Goal: Task Accomplishment & Management: Use online tool/utility

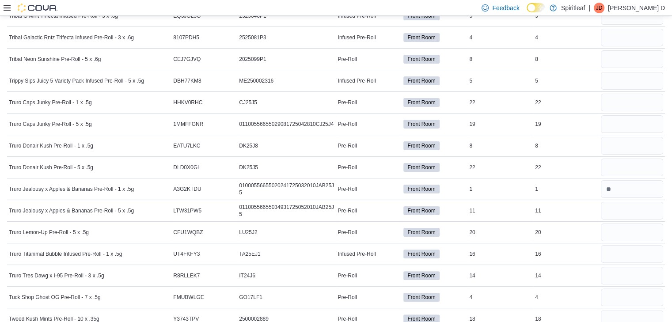
scroll to position [7421, 0]
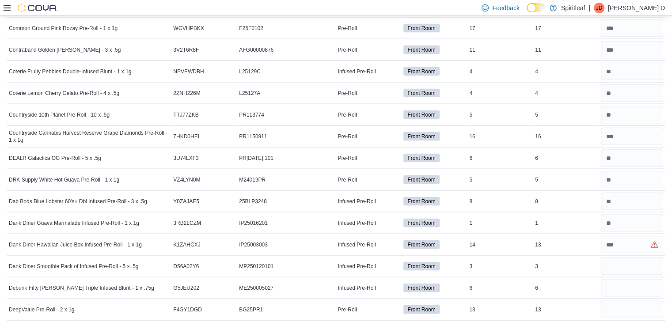
scroll to position [1735, 0]
click at [638, 240] on input "number" at bounding box center [631, 245] width 62 height 18
type input "**"
type input "*"
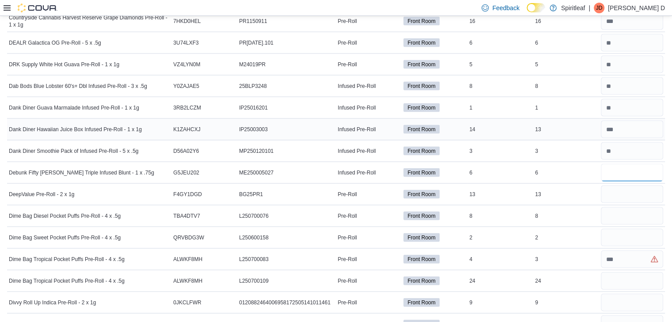
scroll to position [1852, 0]
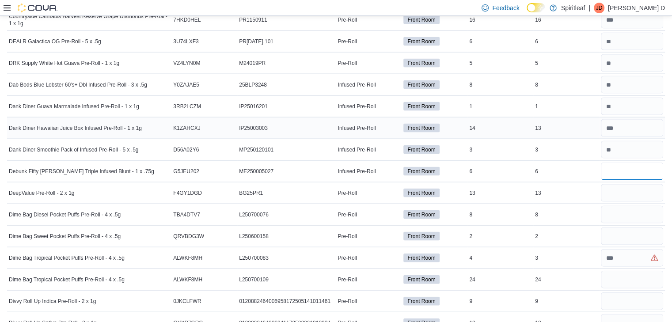
type input "*"
click at [622, 184] on input "number" at bounding box center [631, 193] width 62 height 18
type input "**"
type input "*"
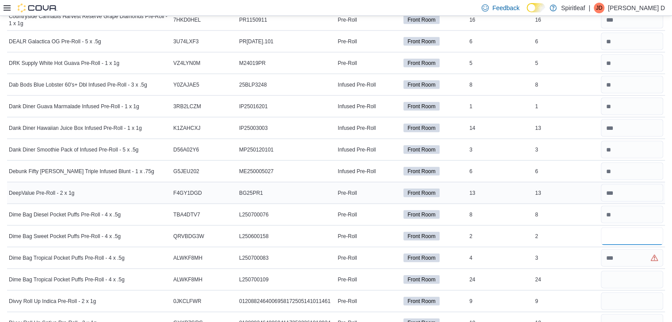
type input "*"
click at [638, 230] on input "number" at bounding box center [631, 236] width 62 height 18
type input "*"
type input "**"
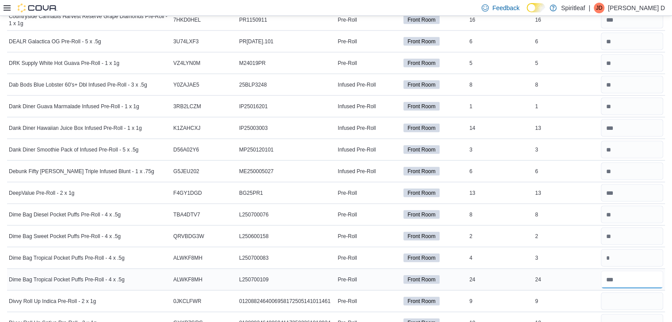
click at [614, 271] on input "number" at bounding box center [631, 280] width 62 height 18
type input "**"
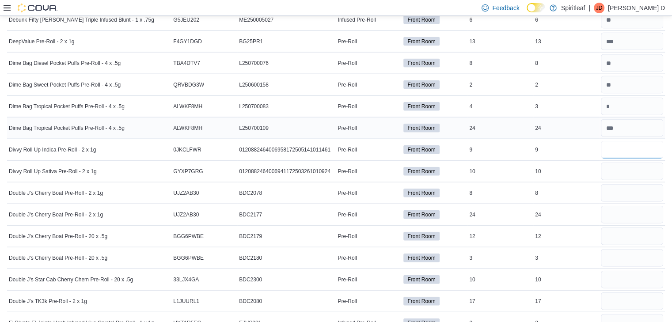
scroll to position [2005, 0]
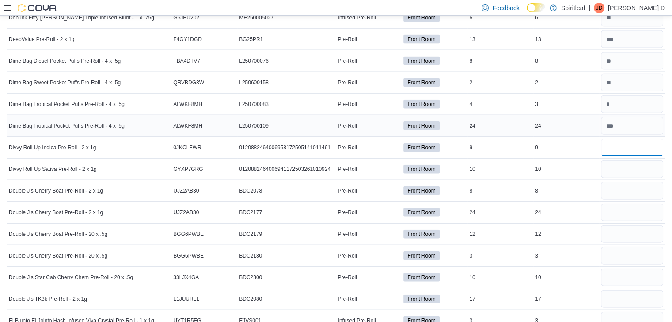
type input "*"
type input "**"
click at [642, 139] on input "number" at bounding box center [631, 148] width 62 height 18
type input "*"
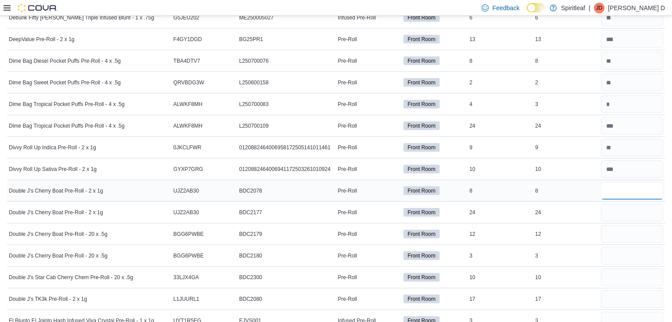
click at [633, 182] on input "number" at bounding box center [631, 191] width 62 height 18
type input "**"
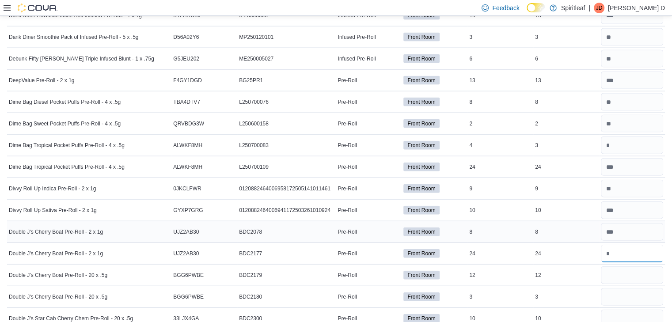
scroll to position [1962, 0]
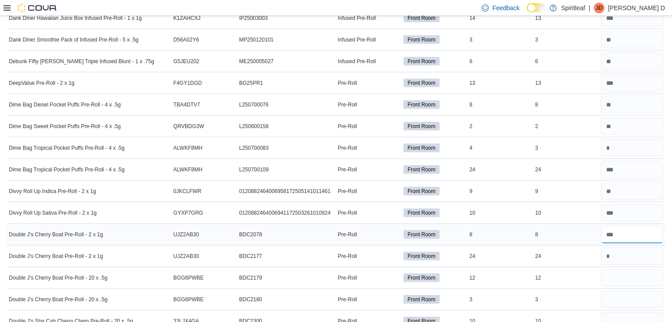
click at [632, 227] on input "number" at bounding box center [631, 235] width 62 height 18
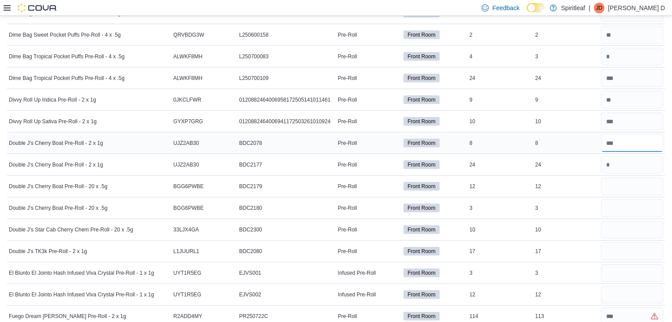
scroll to position [2061, 0]
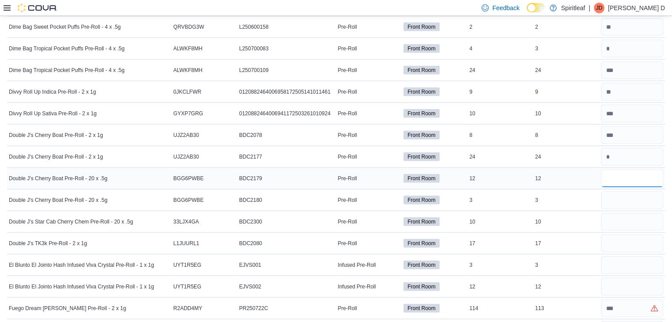
click at [635, 170] on input "number" at bounding box center [631, 179] width 62 height 18
type input "*"
type input "**"
type input "*"
type input "**"
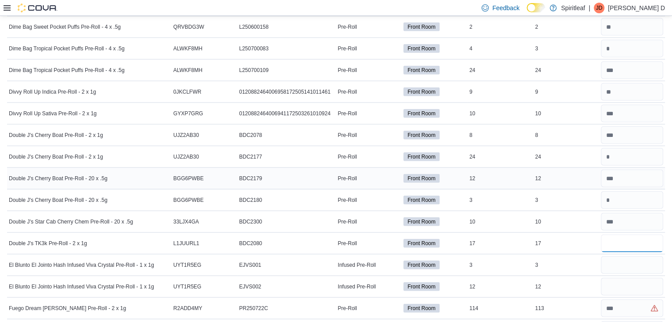
type input "**"
type input "*"
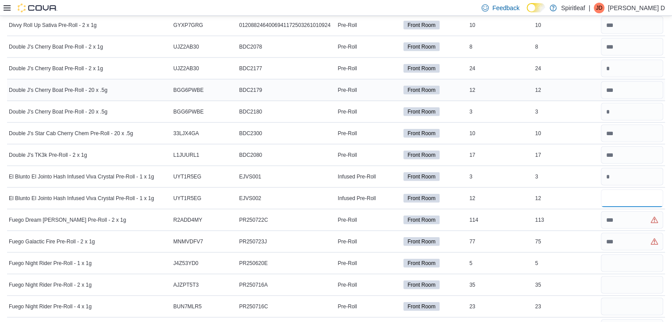
scroll to position [2154, 0]
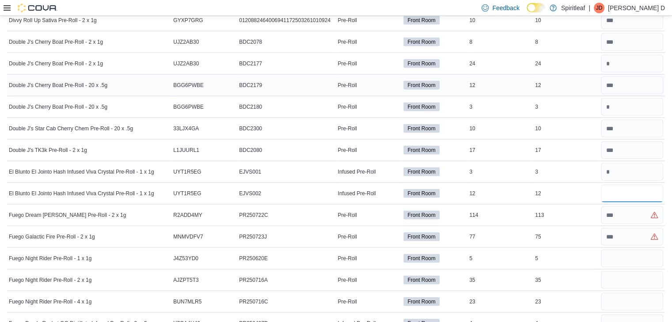
type input "**"
type input "***"
type input "*"
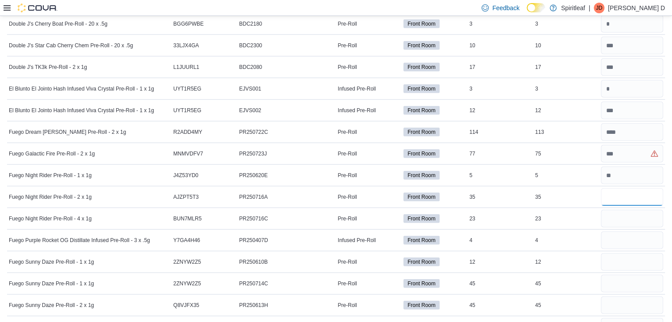
scroll to position [2245, 0]
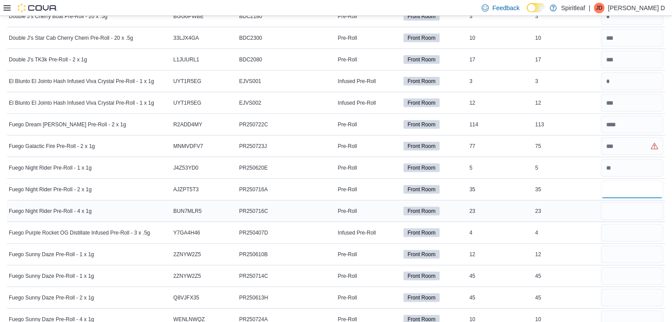
type input "**"
click at [653, 202] on input "number" at bounding box center [631, 211] width 62 height 18
type input "**"
type input "*"
click at [622, 245] on input "number" at bounding box center [631, 254] width 62 height 18
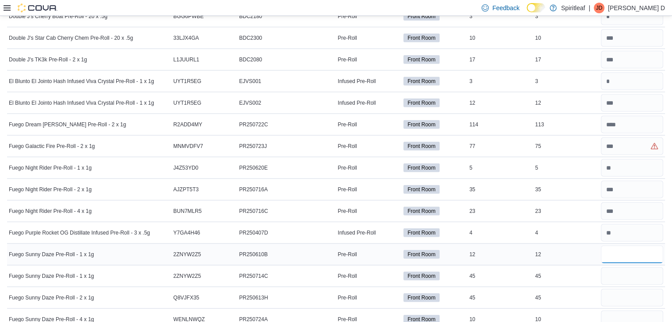
type input "*"
click at [138, 211] on td "Fuego Night Rider Pre-Roll - 4 x 1g" at bounding box center [89, 211] width 164 height 22
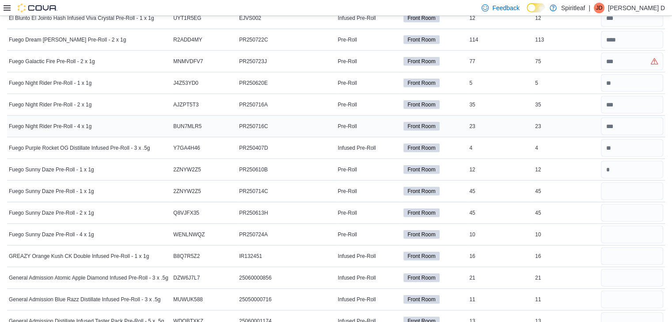
scroll to position [2334, 0]
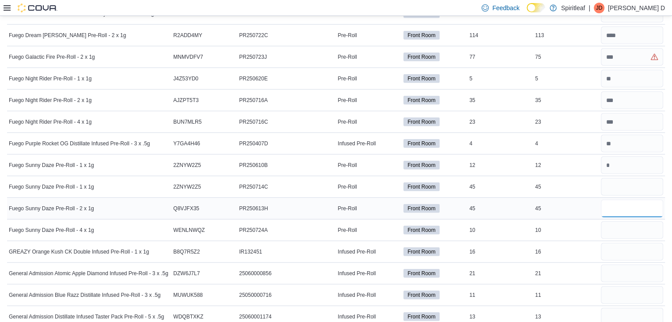
click at [624, 200] on input "number" at bounding box center [631, 209] width 62 height 18
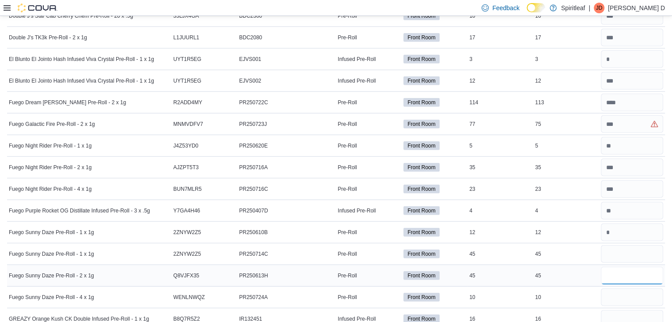
scroll to position [2253, 0]
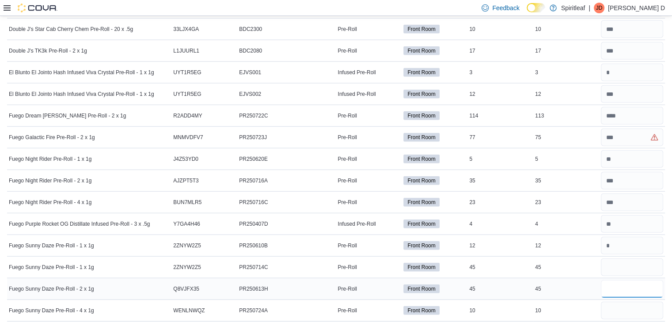
type input "**"
click at [638, 128] on input "number" at bounding box center [631, 137] width 62 height 18
type input "**"
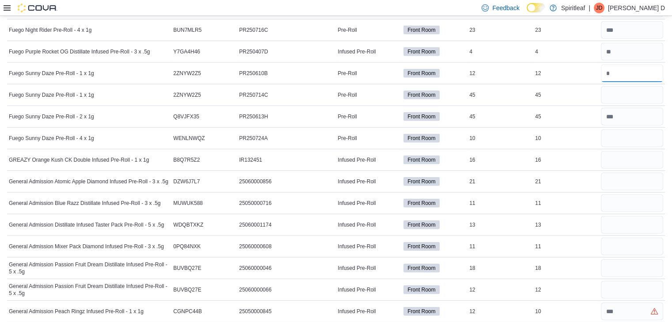
scroll to position [2429, 0]
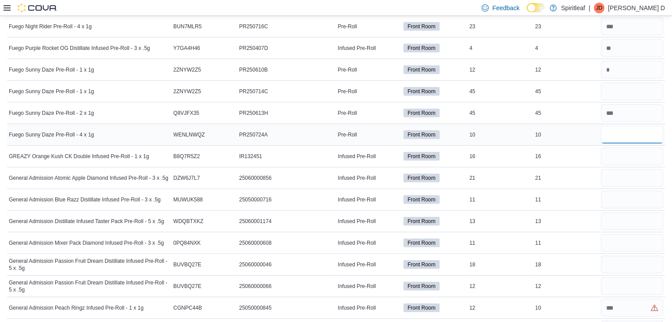
click at [625, 127] on input "number" at bounding box center [631, 135] width 62 height 18
type input "*"
type input "**"
click at [626, 84] on input "number" at bounding box center [631, 92] width 62 height 18
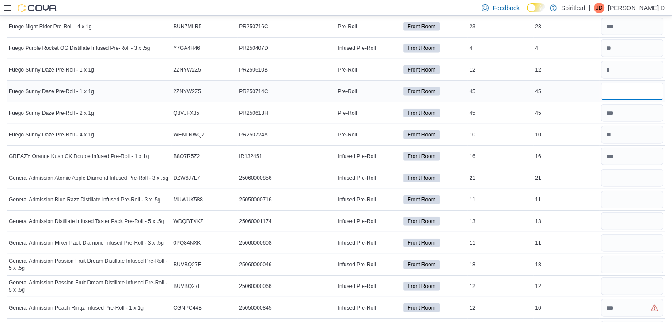
type input "*"
type input "**"
click at [635, 169] on input "number" at bounding box center [631, 178] width 62 height 18
type input "**"
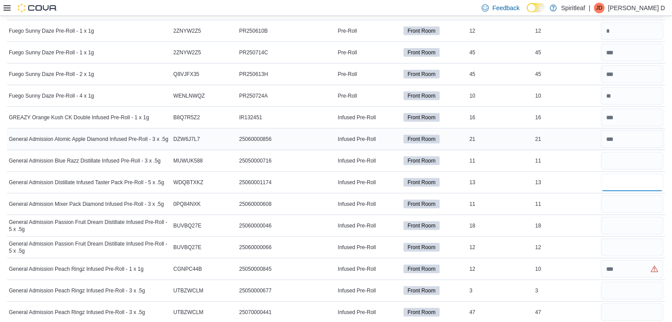
scroll to position [2468, 0]
type input "**"
click at [625, 152] on input "number" at bounding box center [631, 161] width 62 height 18
type input "*"
click at [636, 195] on input "number" at bounding box center [631, 204] width 62 height 18
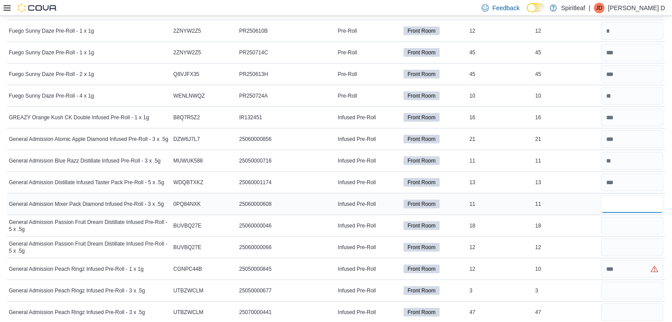
type input "**"
type input "*"
type input "**"
type input "*"
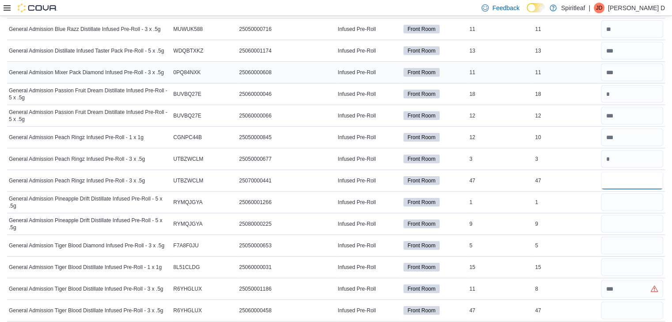
scroll to position [2600, 0]
type input "**"
click at [655, 216] on input "number" at bounding box center [631, 224] width 62 height 18
type input "*"
click at [650, 193] on input "number" at bounding box center [631, 202] width 62 height 18
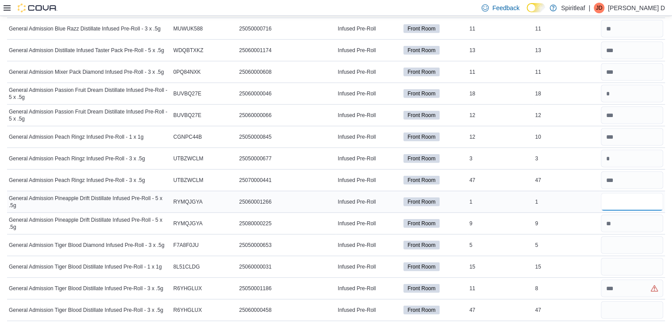
type input "*"
type input "**"
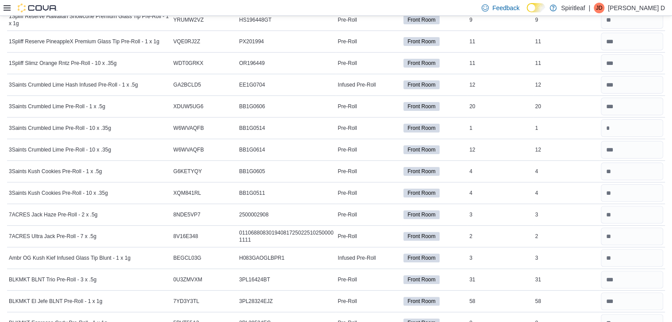
scroll to position [0, 0]
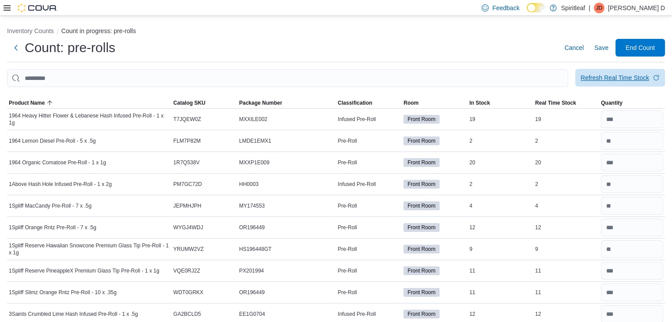
click at [598, 71] on span "Refresh Real Time Stock" at bounding box center [619, 78] width 79 height 18
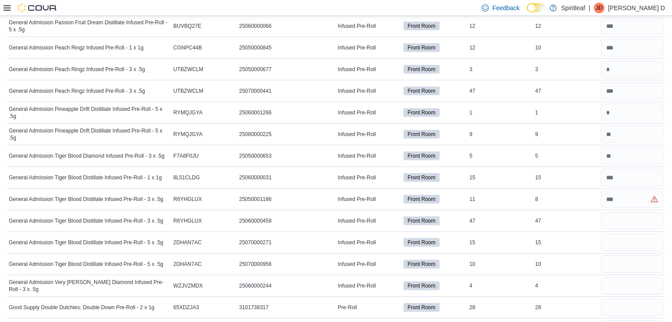
scroll to position [2688, 0]
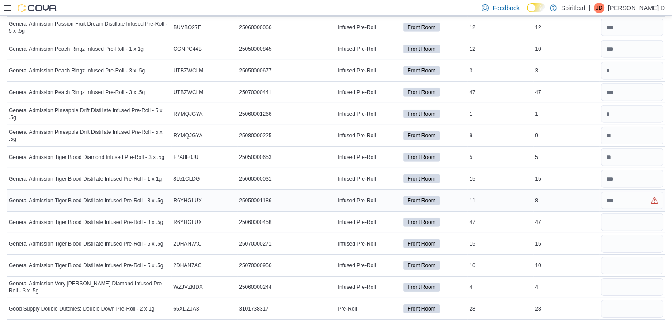
click at [616, 192] on input "number" at bounding box center [631, 201] width 62 height 18
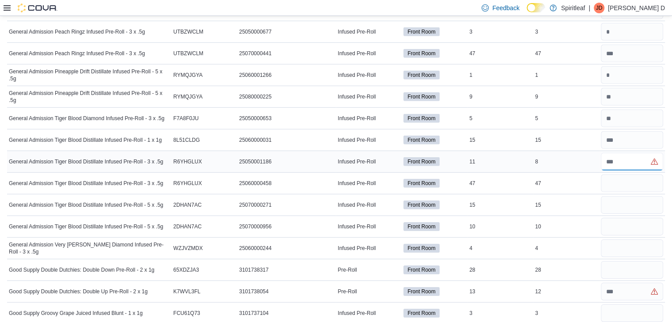
scroll to position [2734, 0]
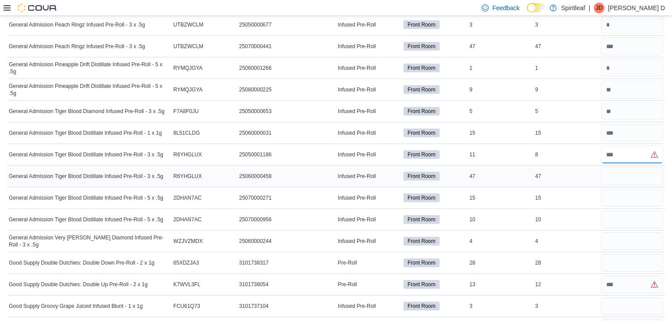
type input "*"
click at [617, 167] on input "number" at bounding box center [631, 176] width 62 height 18
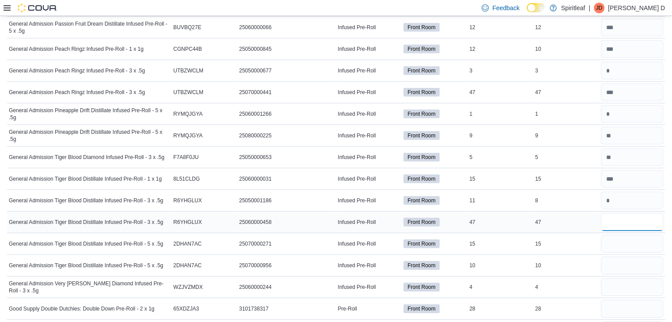
scroll to position [2679, 0]
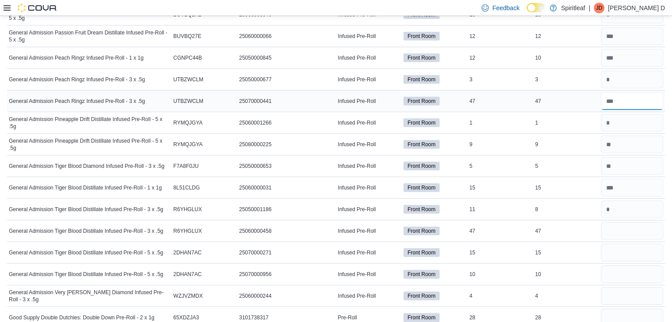
click at [615, 92] on input "number" at bounding box center [631, 101] width 62 height 18
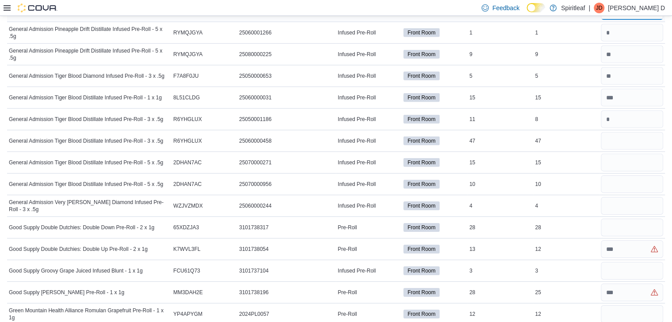
scroll to position [2768, 0]
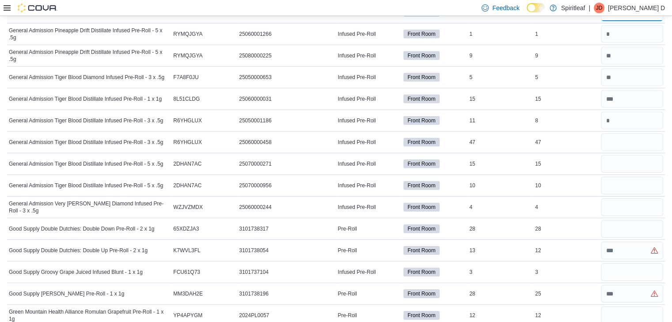
type input "**"
click at [620, 133] on input "number" at bounding box center [631, 142] width 62 height 18
type input "*"
type input "**"
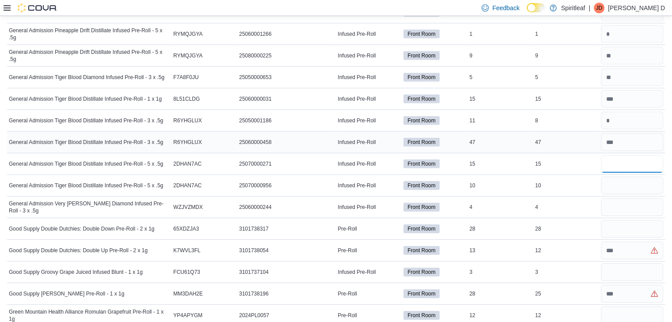
type input "*"
type input "**"
type input "*"
type input "**"
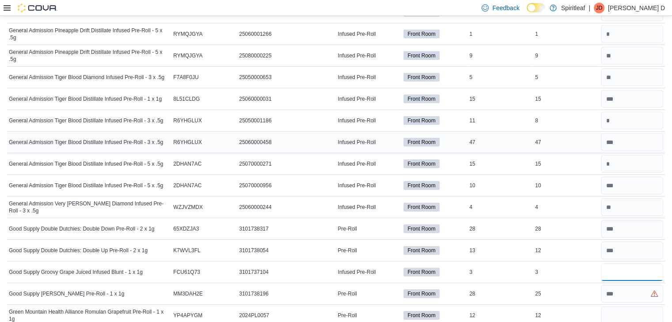
type input "*"
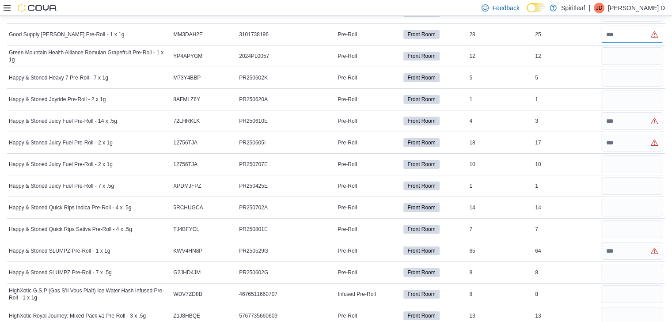
scroll to position [3028, 0]
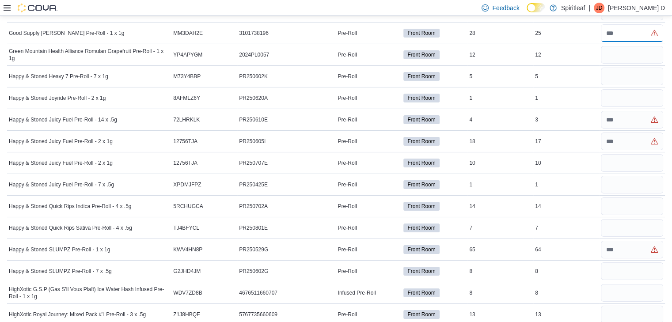
type input "**"
click at [632, 46] on input "number" at bounding box center [631, 55] width 62 height 18
type input "**"
type input "*"
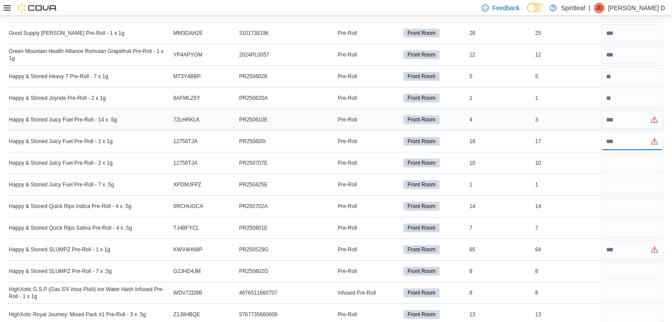
type input "*"
click at [624, 111] on input "number" at bounding box center [631, 120] width 62 height 18
type input "*"
type input "**"
type input "*"
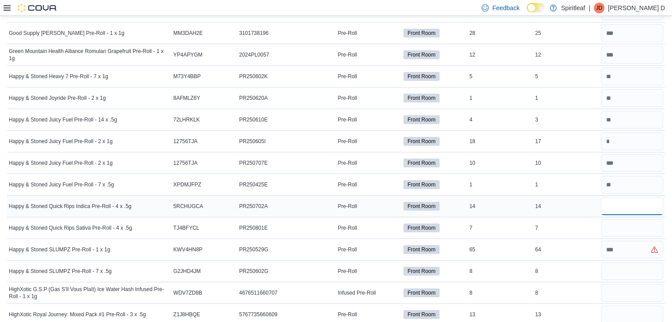
type input "**"
type input "*"
click at [634, 241] on input "number" at bounding box center [631, 250] width 62 height 18
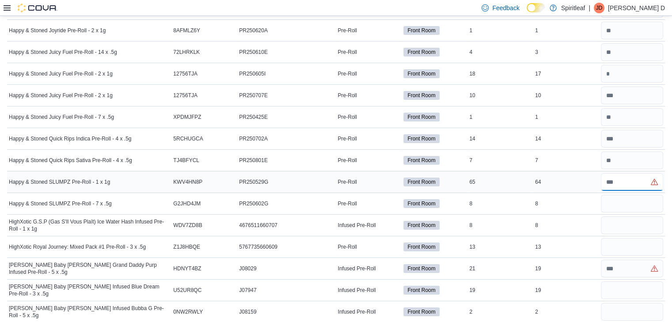
scroll to position [3099, 0]
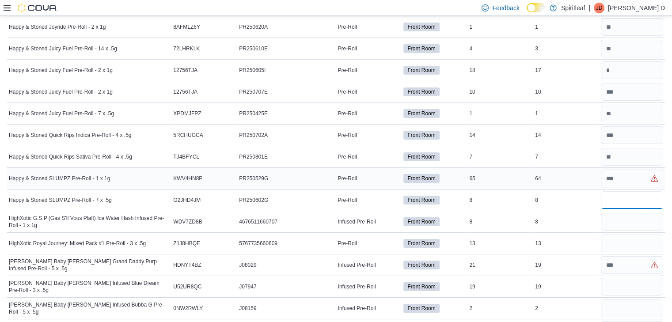
type input "*"
click at [644, 213] on input "number" at bounding box center [631, 222] width 62 height 18
type input "*"
click at [631, 170] on input "number" at bounding box center [631, 179] width 62 height 18
type input "**"
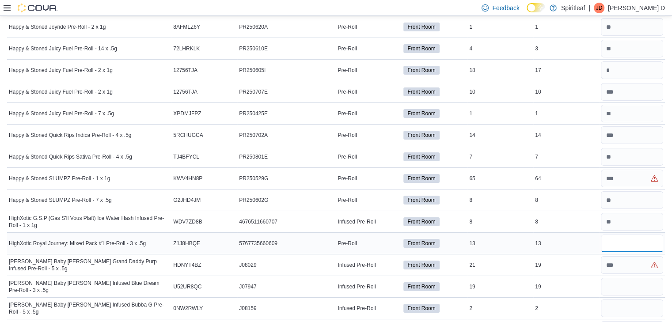
click at [634, 234] on input "number" at bounding box center [631, 243] width 62 height 18
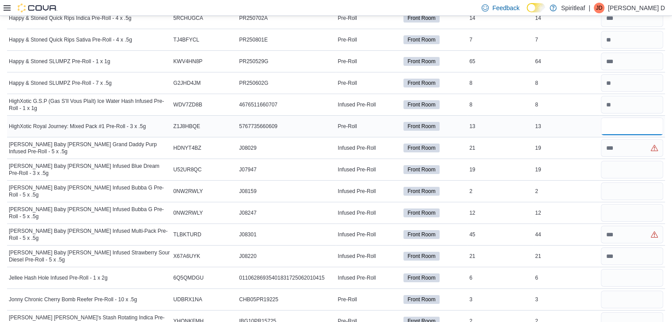
scroll to position [3223, 0]
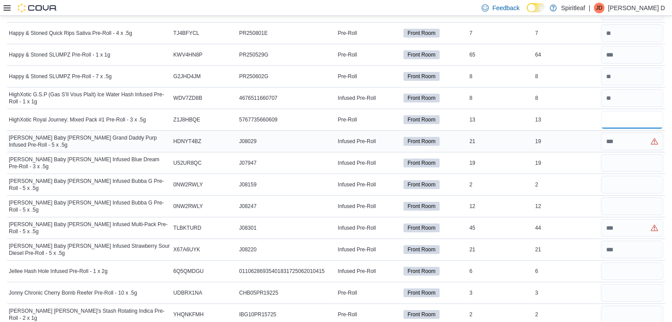
type input "**"
click at [637, 134] on input "number" at bounding box center [631, 141] width 62 height 18
type input "**"
click at [635, 154] on input "number" at bounding box center [631, 163] width 62 height 18
type input "**"
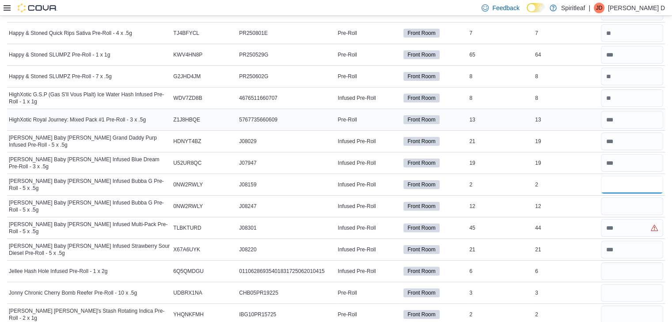
type input "**"
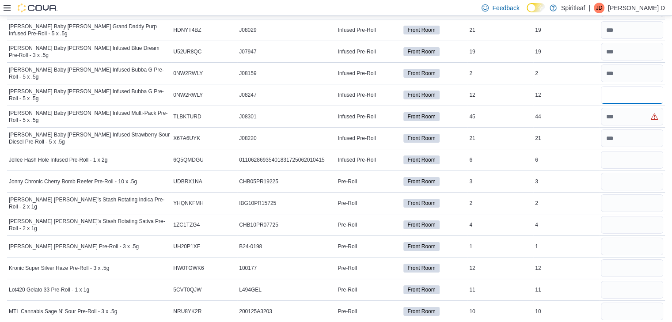
scroll to position [3342, 0]
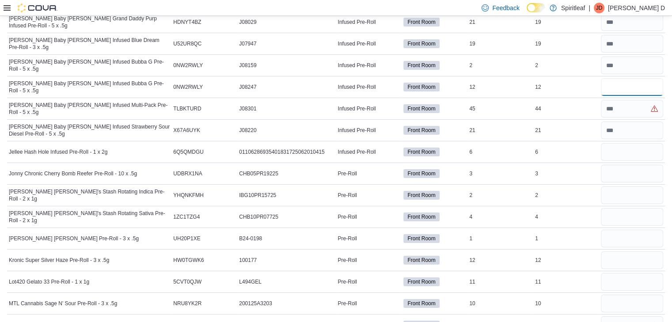
type input "*"
click at [629, 100] on input "number" at bounding box center [631, 109] width 62 height 18
type input "**"
click at [640, 165] on input "number" at bounding box center [631, 174] width 62 height 18
click at [623, 143] on input "number" at bounding box center [631, 152] width 62 height 18
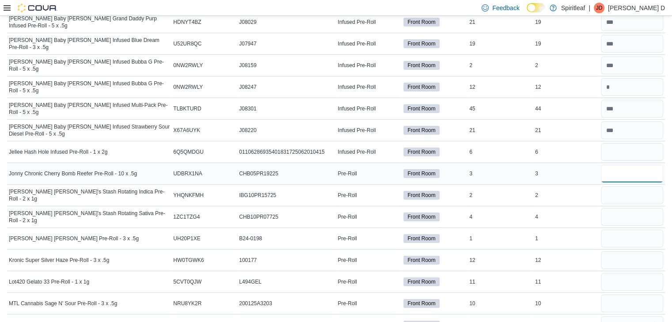
click at [636, 166] on input "number" at bounding box center [631, 174] width 62 height 18
type input "*"
click at [631, 186] on input "number" at bounding box center [631, 195] width 62 height 18
click at [625, 143] on input "number" at bounding box center [631, 152] width 62 height 18
type input "*"
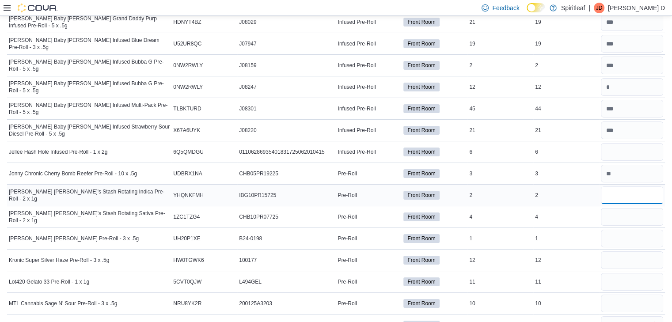
click at [615, 186] on input "number" at bounding box center [631, 195] width 62 height 18
type input "*"
click at [632, 208] on input "number" at bounding box center [631, 217] width 62 height 18
type input "*"
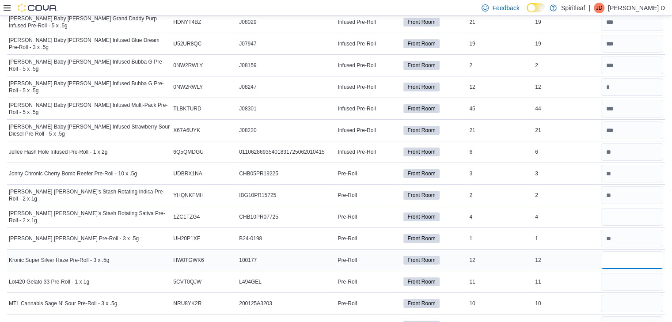
click at [624, 251] on input "number" at bounding box center [631, 260] width 62 height 18
type input "**"
click at [630, 251] on input "number" at bounding box center [631, 260] width 62 height 18
type input "**"
click at [634, 294] on input "number" at bounding box center [631, 303] width 62 height 18
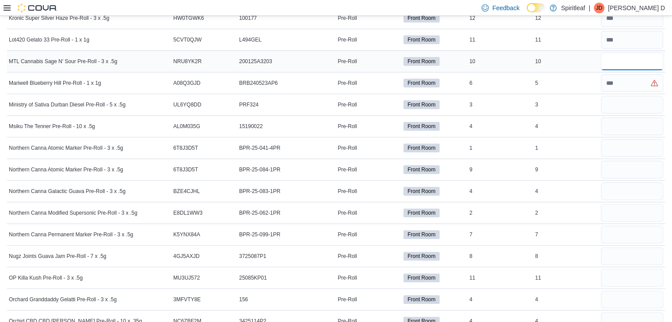
scroll to position [3585, 0]
type input "**"
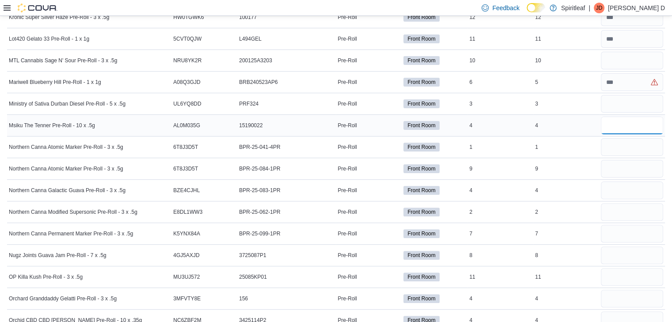
click at [616, 117] on input "number" at bounding box center [631, 126] width 62 height 18
type input "*"
click at [630, 73] on input "number" at bounding box center [631, 82] width 62 height 18
type input "*"
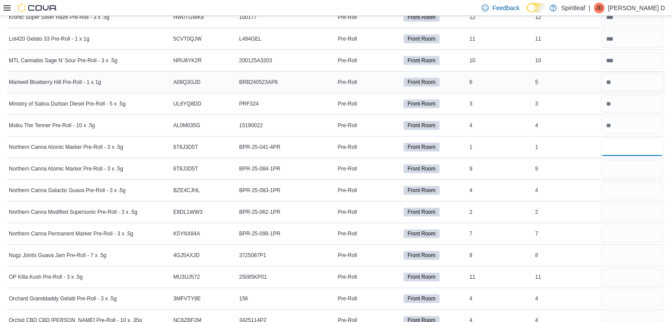
type input "*"
type input "**"
type input "*"
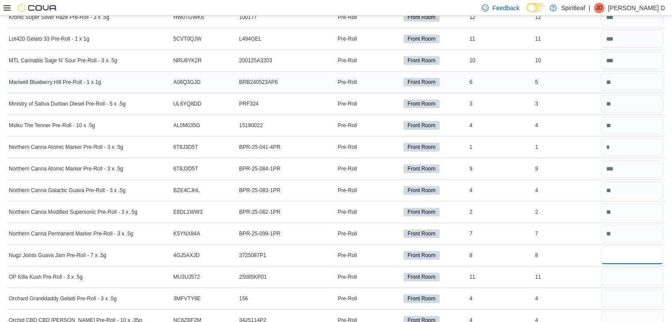
type input "*"
type input "**"
type input "*"
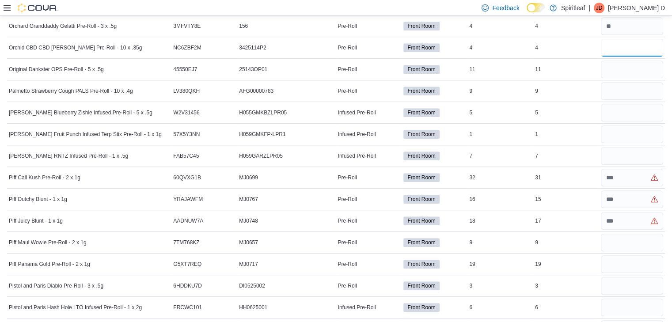
scroll to position [3856, 0]
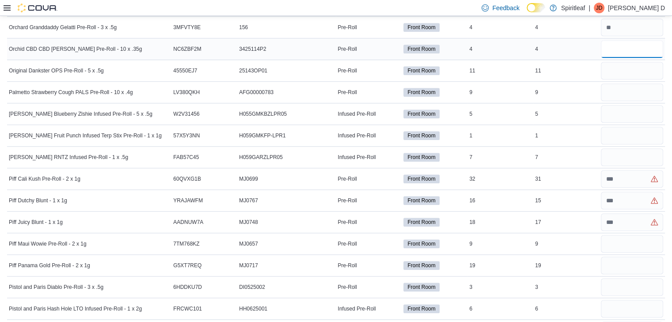
type input "*"
click at [619, 43] on div "*" at bounding box center [632, 48] width 66 height 21
click at [625, 62] on input "number" at bounding box center [631, 71] width 62 height 18
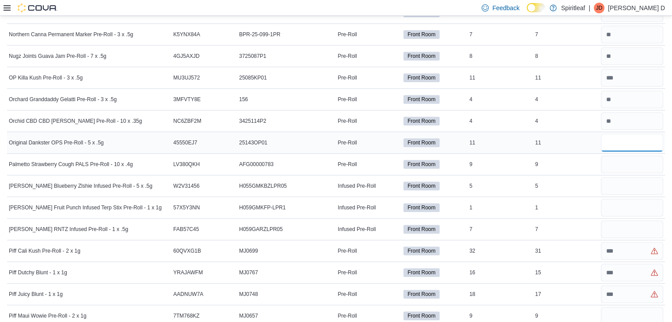
scroll to position [3784, 0]
click at [622, 69] on input "number" at bounding box center [631, 78] width 62 height 18
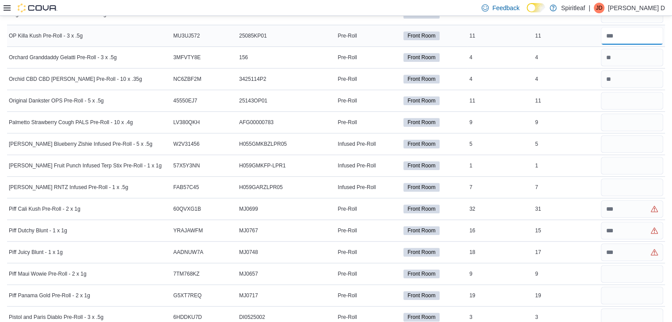
scroll to position [3841, 0]
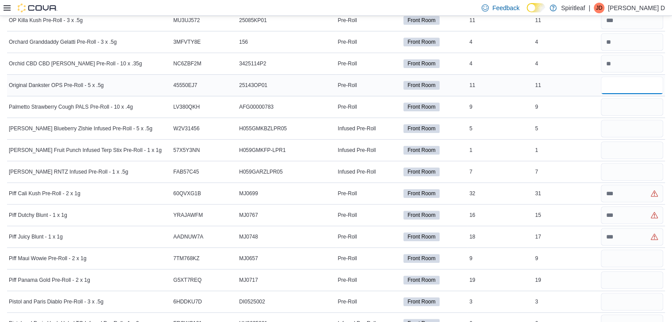
click at [633, 76] on input "number" at bounding box center [631, 85] width 62 height 18
type input "**"
type input "*"
click at [619, 120] on input "number" at bounding box center [631, 129] width 62 height 18
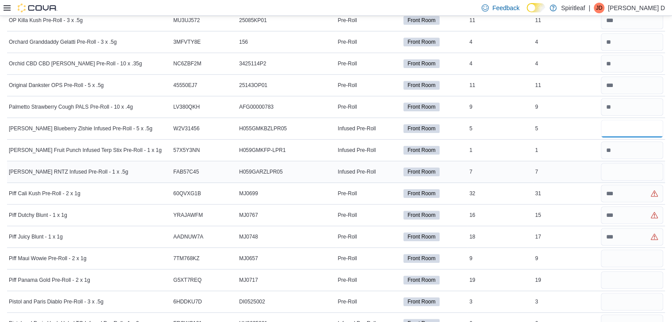
type input "*"
click at [651, 163] on input "number" at bounding box center [631, 172] width 62 height 18
click at [637, 206] on input "number" at bounding box center [631, 215] width 62 height 18
click at [622, 163] on input "number" at bounding box center [631, 172] width 62 height 18
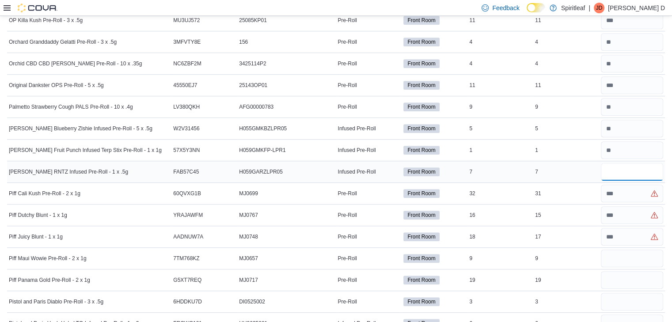
type input "*"
click at [639, 185] on input "number" at bounding box center [631, 194] width 62 height 18
click at [631, 206] on input "number" at bounding box center [631, 215] width 62 height 18
click at [631, 185] on input "number" at bounding box center [631, 194] width 62 height 18
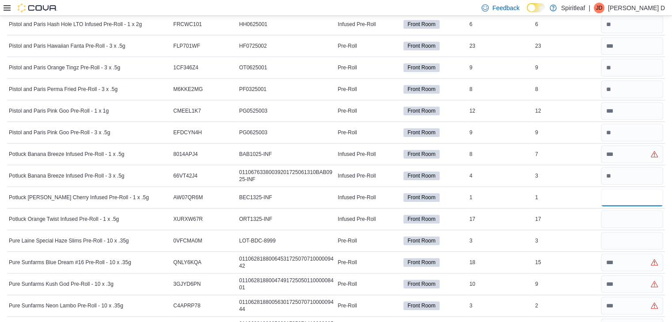
scroll to position [4143, 0]
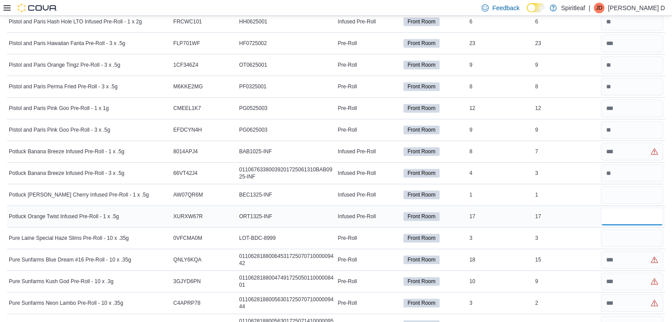
click at [645, 207] on input "number" at bounding box center [631, 216] width 62 height 18
click at [632, 143] on input "number" at bounding box center [631, 152] width 62 height 18
click at [628, 207] on input "number" at bounding box center [631, 216] width 62 height 18
click at [638, 186] on input "number" at bounding box center [631, 195] width 62 height 18
click at [647, 229] on input "number" at bounding box center [631, 238] width 62 height 18
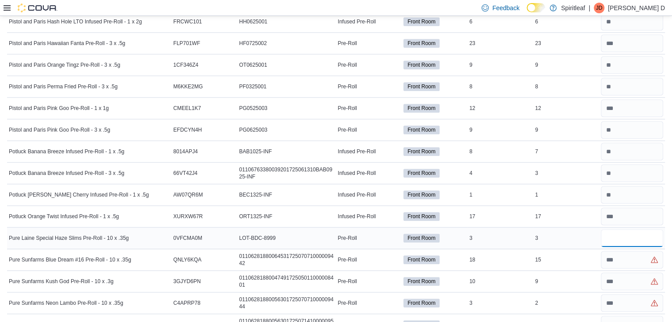
click at [647, 229] on input "number" at bounding box center [631, 238] width 62 height 18
click at [629, 294] on input "number" at bounding box center [631, 303] width 62 height 18
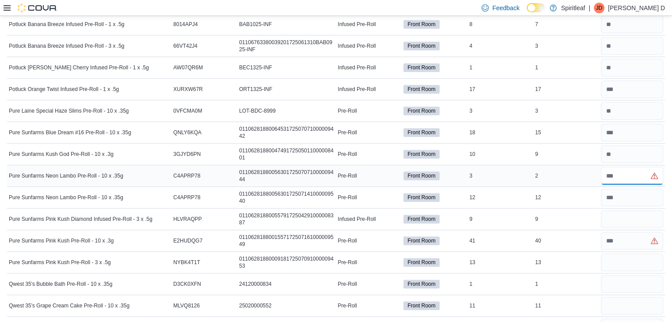
scroll to position [4270, 0]
click at [365, 62] on div "Infused Pre-Roll" at bounding box center [369, 67] width 66 height 11
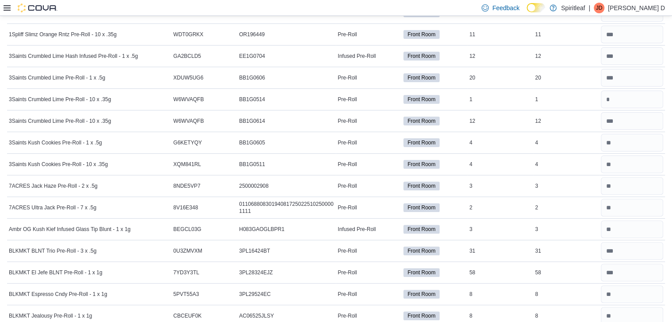
scroll to position [0, 0]
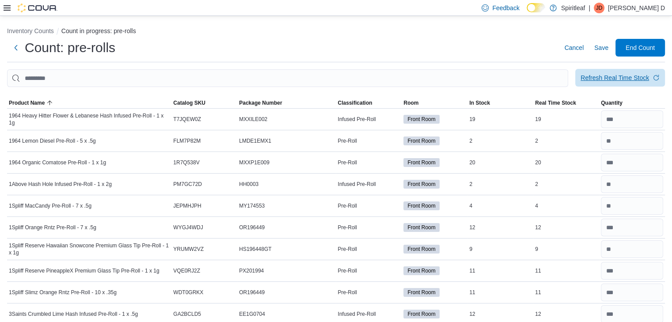
click at [601, 85] on span "Refresh Real Time Stock" at bounding box center [619, 78] width 79 height 18
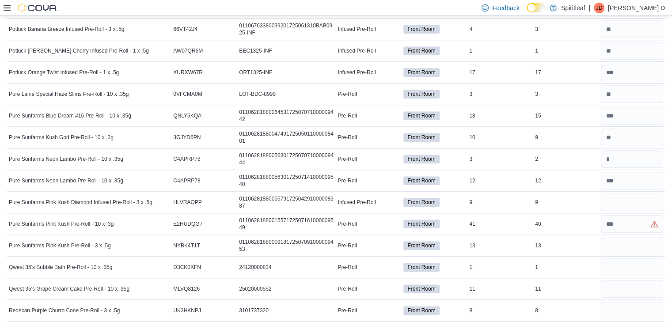
scroll to position [4284, 0]
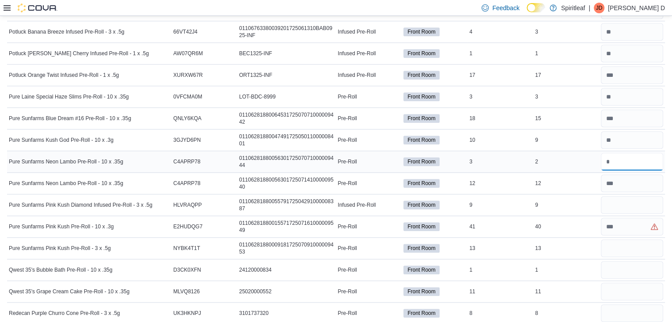
click at [625, 153] on input "number" at bounding box center [631, 162] width 62 height 18
click at [621, 174] on input "number" at bounding box center [631, 183] width 62 height 18
click at [629, 239] on input "number" at bounding box center [631, 248] width 62 height 18
click at [642, 261] on input "number" at bounding box center [631, 270] width 62 height 18
click at [644, 283] on input "number" at bounding box center [631, 292] width 62 height 18
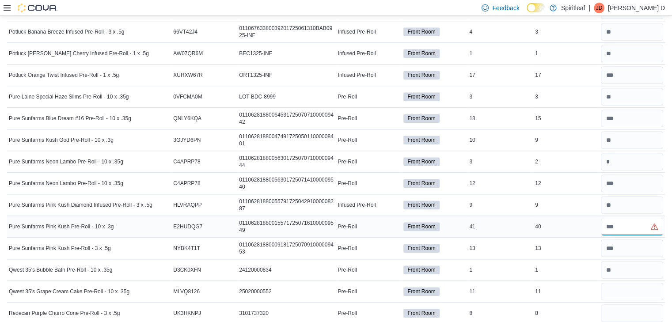
click at [625, 218] on input "number" at bounding box center [631, 227] width 62 height 18
click at [632, 109] on input "number" at bounding box center [631, 118] width 62 height 18
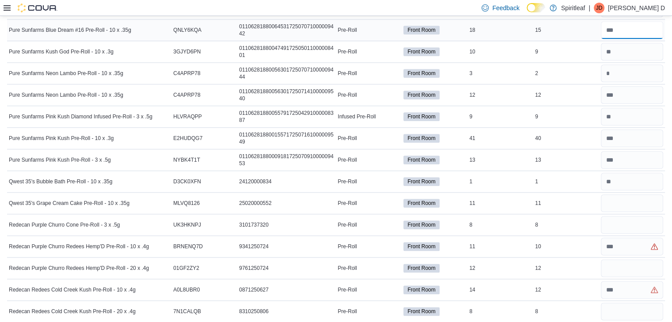
scroll to position [4373, 0]
click at [626, 172] on div at bounding box center [632, 180] width 66 height 21
click at [619, 194] on input "number" at bounding box center [631, 203] width 62 height 18
click at [629, 237] on input "number" at bounding box center [631, 246] width 62 height 18
click at [626, 215] on input "number" at bounding box center [631, 224] width 62 height 18
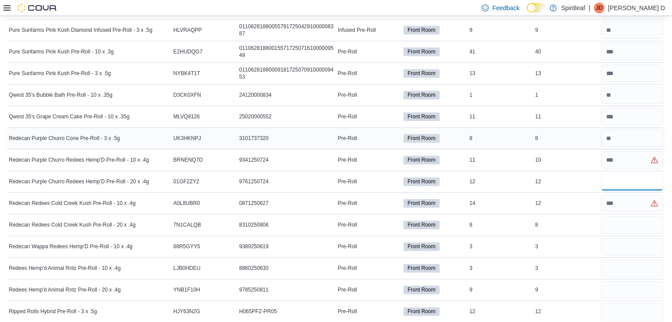
scroll to position [4463, 0]
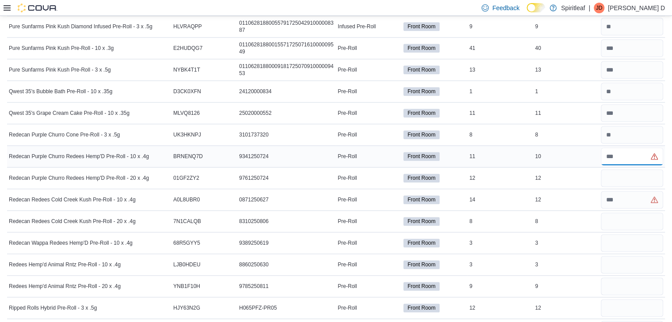
click at [630, 147] on input "number" at bounding box center [631, 156] width 62 height 18
click at [633, 191] on input "number" at bounding box center [631, 200] width 62 height 18
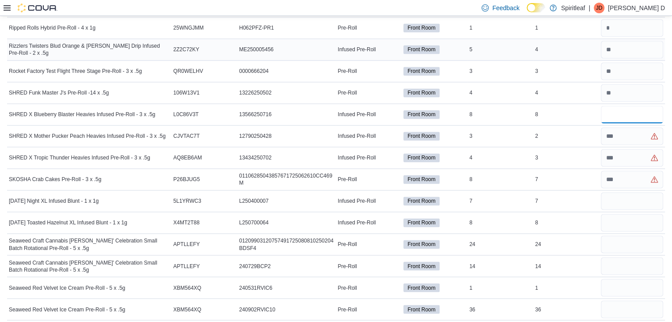
scroll to position [4790, 0]
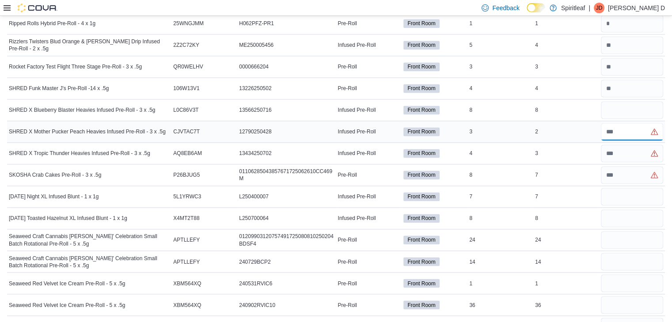
click at [622, 123] on input "number" at bounding box center [631, 132] width 62 height 18
click at [635, 296] on input "number" at bounding box center [631, 305] width 62 height 18
click at [636, 274] on input "number" at bounding box center [631, 283] width 62 height 18
click at [639, 230] on div at bounding box center [632, 239] width 66 height 21
click at [636, 253] on input "number" at bounding box center [631, 262] width 62 height 18
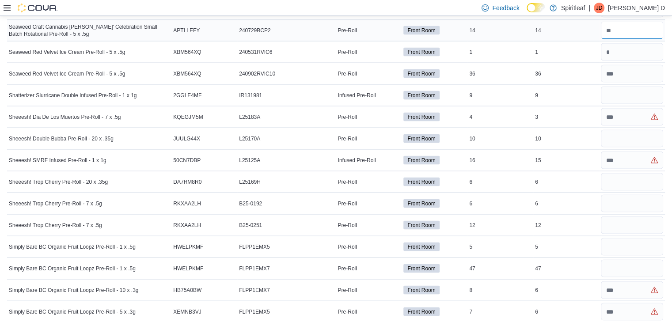
scroll to position [5022, 0]
click at [631, 86] on input "number" at bounding box center [631, 95] width 62 height 18
click at [635, 107] on input "number" at bounding box center [631, 116] width 62 height 18
click at [637, 107] on input "number" at bounding box center [631, 116] width 62 height 18
click at [633, 172] on input "number" at bounding box center [631, 181] width 62 height 18
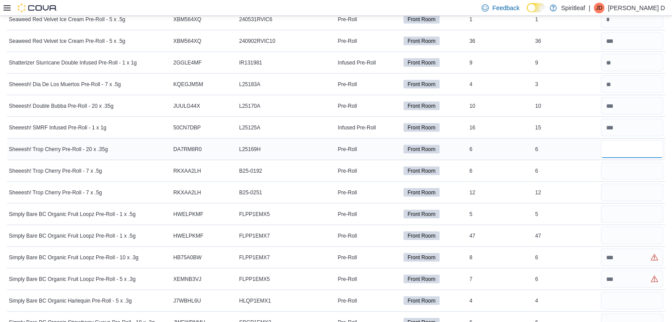
scroll to position [5055, 0]
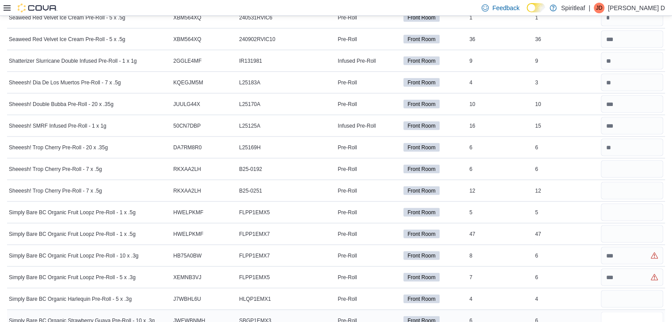
click at [623, 312] on input "number" at bounding box center [631, 321] width 62 height 18
click at [647, 290] on input "number" at bounding box center [631, 299] width 62 height 18
click at [635, 160] on input "number" at bounding box center [631, 169] width 62 height 18
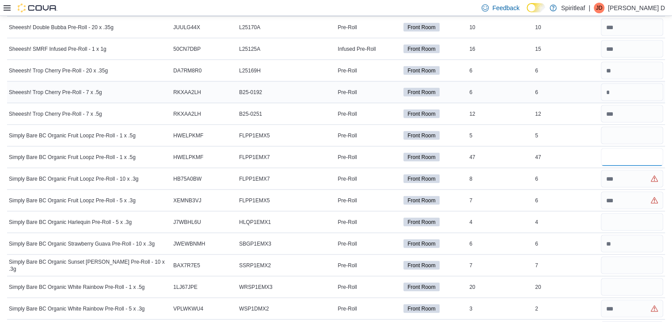
scroll to position [5132, 0]
click at [625, 170] on input "number" at bounding box center [631, 179] width 62 height 18
click at [642, 213] on input "number" at bounding box center [631, 222] width 62 height 18
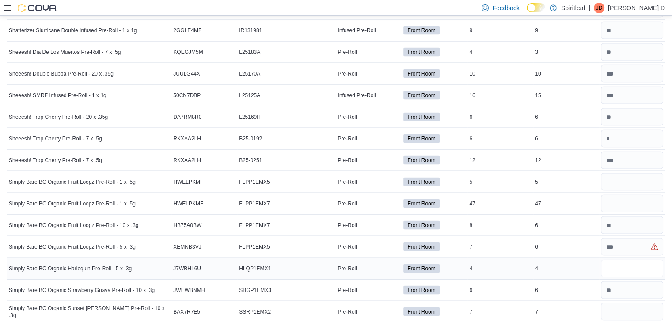
scroll to position [5083, 0]
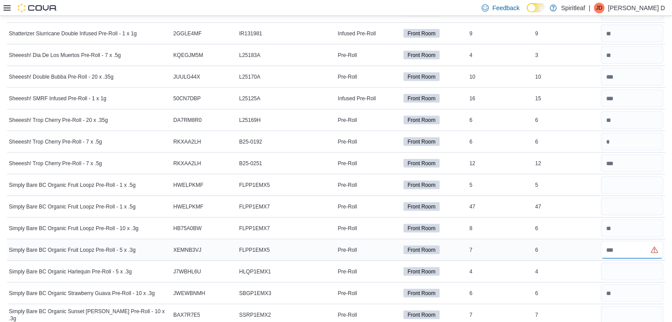
click at [623, 241] on input "number" at bounding box center [631, 250] width 62 height 18
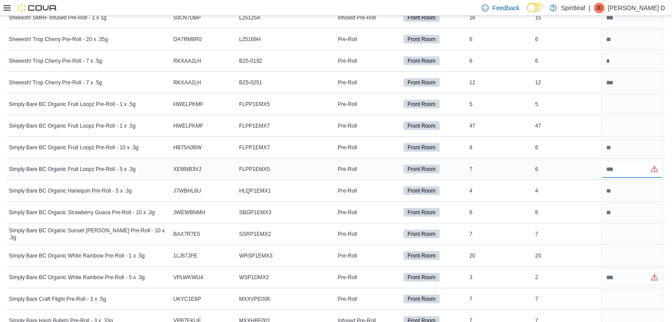
scroll to position [5165, 0]
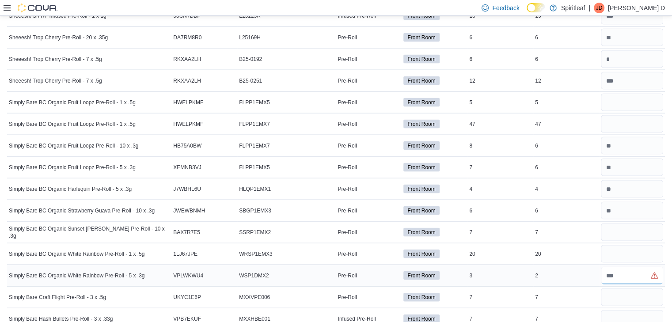
click at [620, 267] on input "number" at bounding box center [631, 276] width 62 height 18
click at [634, 223] on input "number" at bounding box center [631, 232] width 62 height 18
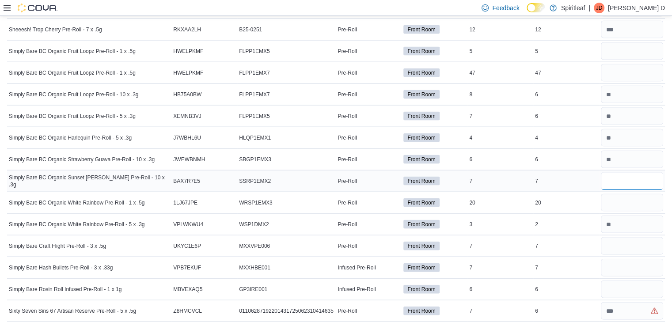
scroll to position [5221, 0]
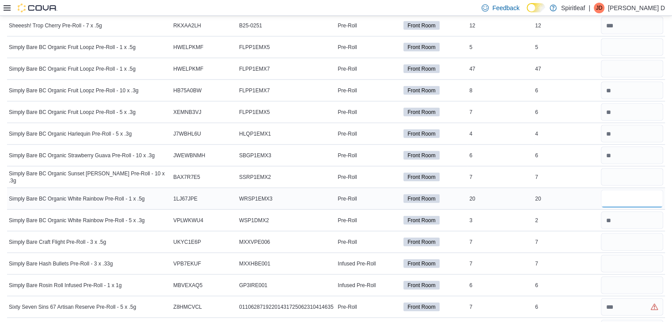
click at [623, 190] on input "number" at bounding box center [631, 199] width 62 height 18
click at [643, 276] on input "number" at bounding box center [631, 285] width 62 height 18
click at [621, 255] on input "number" at bounding box center [631, 264] width 62 height 18
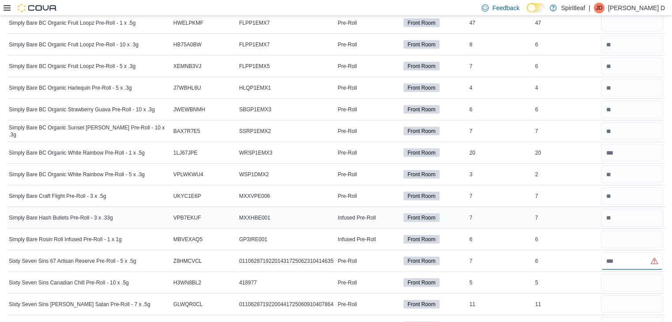
scroll to position [5307, 0]
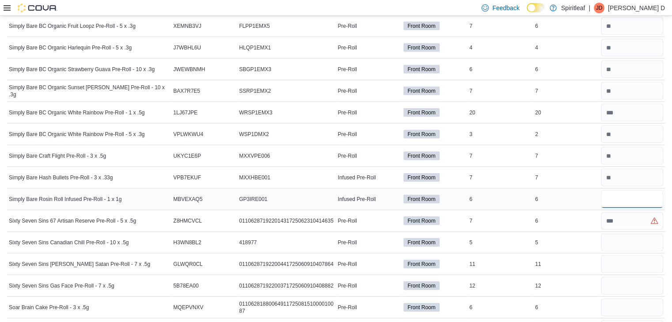
click at [645, 190] on input "number" at bounding box center [631, 199] width 62 height 18
click at [646, 212] on input "number" at bounding box center [631, 221] width 62 height 18
click at [632, 234] on input "number" at bounding box center [631, 243] width 62 height 18
click at [630, 298] on input "number" at bounding box center [631, 307] width 62 height 18
click at [639, 255] on input "number" at bounding box center [631, 264] width 62 height 18
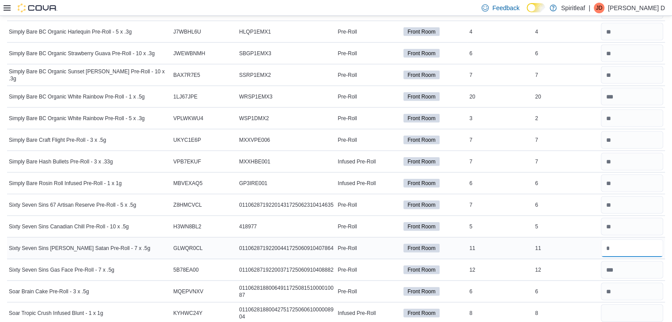
scroll to position [5323, 0]
click at [639, 303] on input "number" at bounding box center [631, 312] width 62 height 18
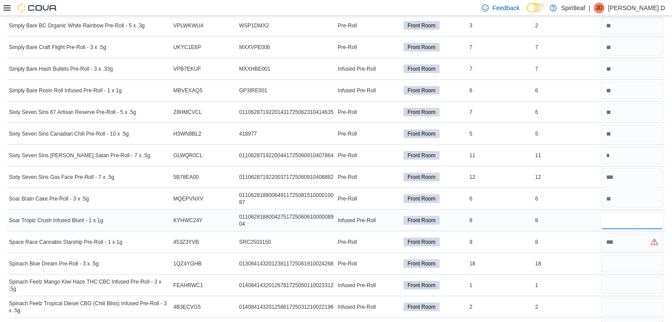
scroll to position [5418, 0]
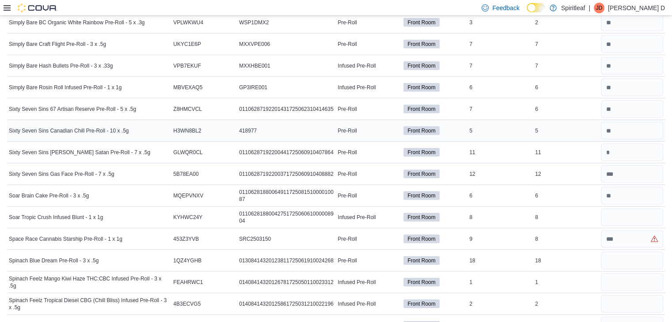
click at [629, 120] on div at bounding box center [632, 130] width 66 height 21
click at [632, 143] on input "number" at bounding box center [631, 152] width 62 height 18
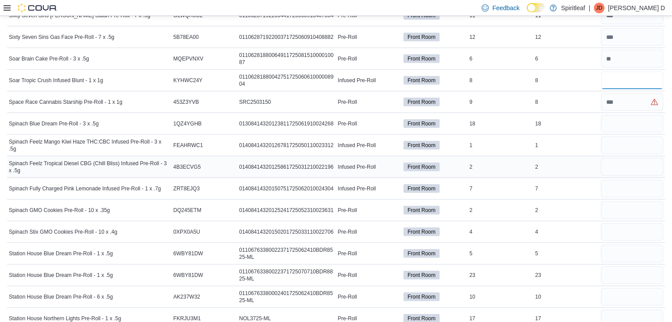
scroll to position [5556, 0]
click at [624, 93] on input "number" at bounding box center [631, 102] width 62 height 18
click at [619, 136] on input "number" at bounding box center [631, 145] width 62 height 18
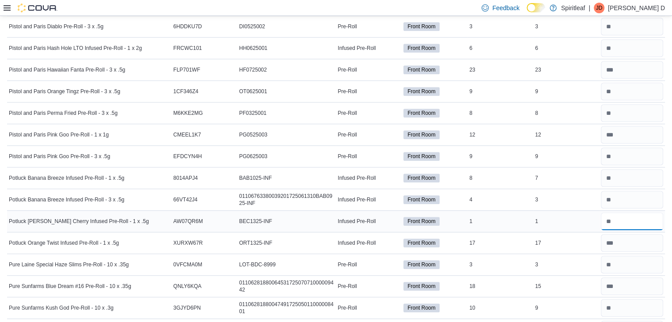
click at [635, 212] on input "number" at bounding box center [631, 221] width 62 height 18
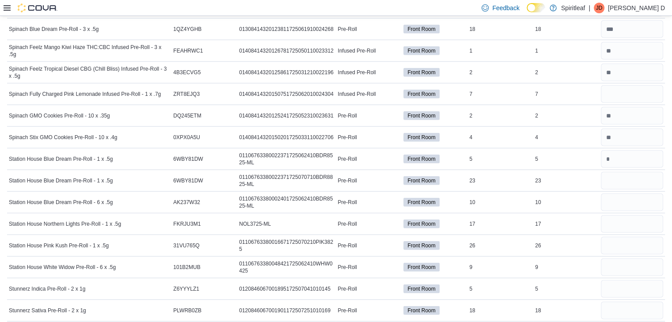
scroll to position [5647, 0]
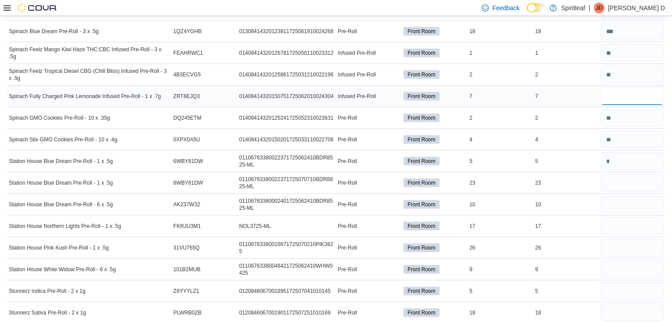
click at [635, 87] on input "number" at bounding box center [631, 96] width 62 height 18
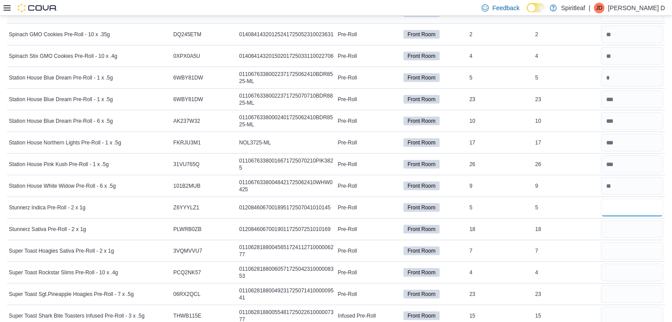
scroll to position [5732, 0]
click at [627, 284] on input "number" at bounding box center [631, 293] width 62 height 18
click at [644, 306] on input "number" at bounding box center [631, 315] width 62 height 18
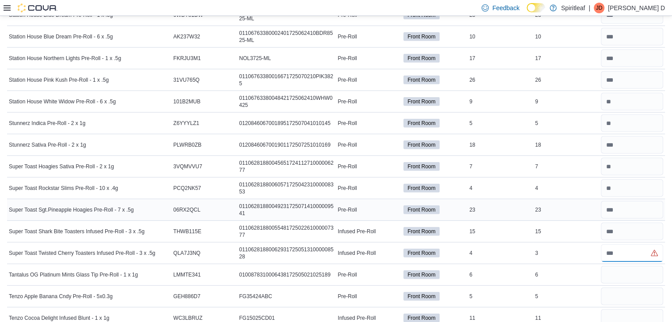
scroll to position [5816, 0]
click at [625, 265] on input "number" at bounding box center [631, 274] width 62 height 18
click at [623, 287] on input "number" at bounding box center [631, 296] width 62 height 18
click at [622, 309] on input "number" at bounding box center [631, 318] width 62 height 18
